Goal: Navigation & Orientation: Find specific page/section

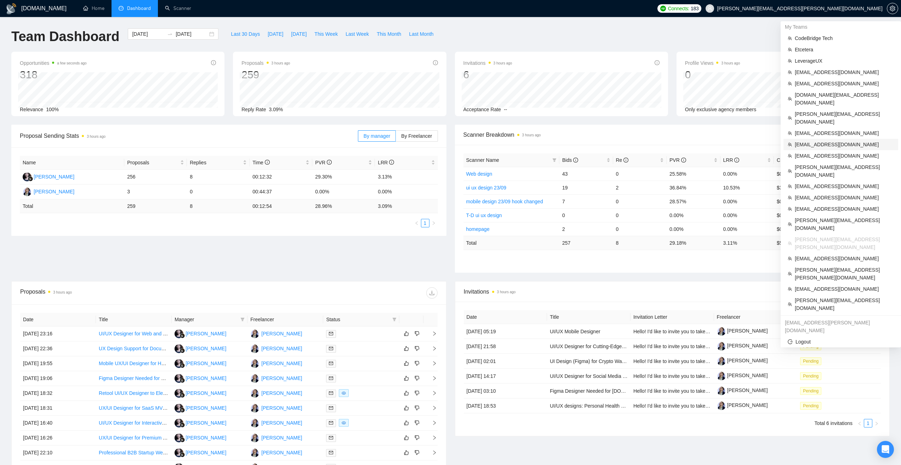
click at [815, 140] on span "[EMAIL_ADDRESS][DOMAIN_NAME]" at bounding box center [843, 144] width 99 height 8
